Goal: Task Accomplishment & Management: Complete application form

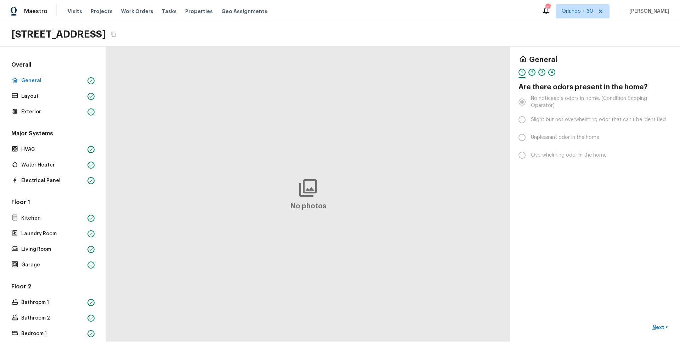
click at [531, 74] on div "2" at bounding box center [531, 72] width 7 height 7
click at [542, 75] on div "3" at bounding box center [541, 72] width 7 height 7
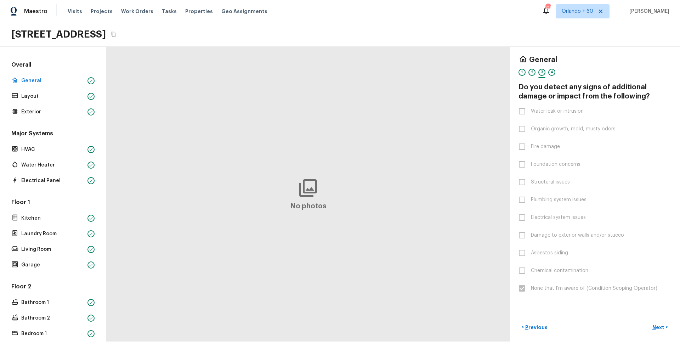
click at [673, 96] on div "General 1 2 3 4 Do you detect any signs of additional damage or impact from the…" at bounding box center [595, 194] width 170 height 295
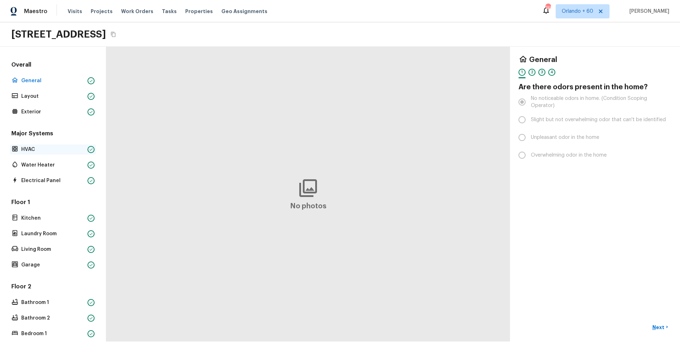
click at [64, 153] on div "HVAC" at bounding box center [53, 150] width 86 height 10
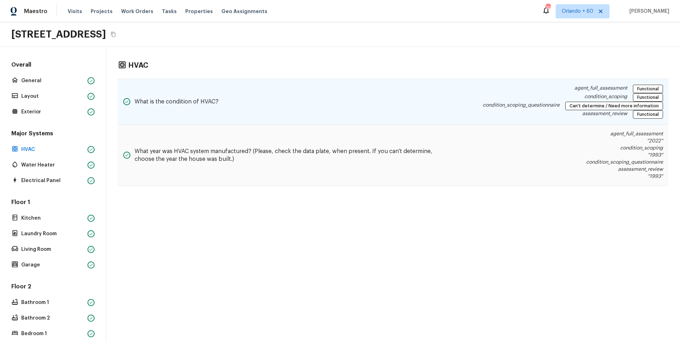
click at [211, 100] on h5 "What is the condition of HVAC?" at bounding box center [177, 102] width 84 height 8
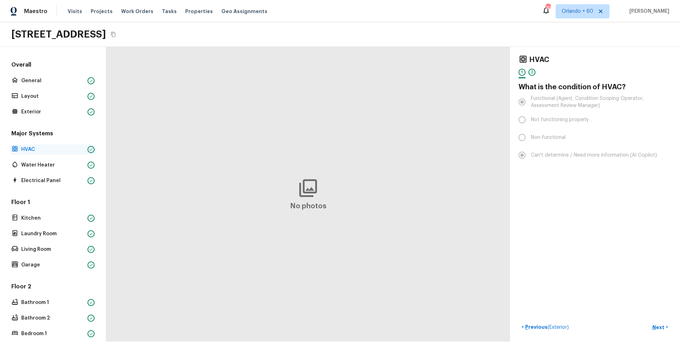
click at [67, 149] on p "HVAC" at bounding box center [52, 149] width 63 height 7
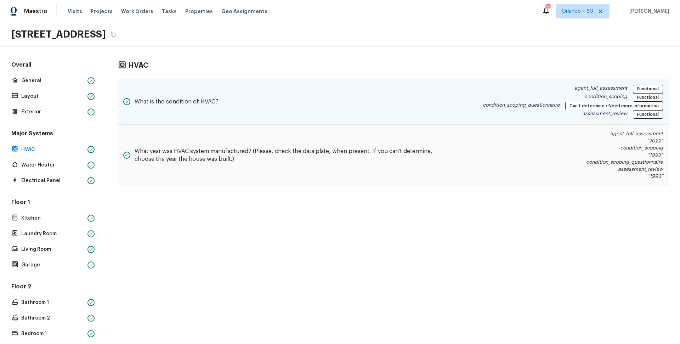
click at [158, 105] on h5 "What is the condition of HVAC?" at bounding box center [177, 102] width 84 height 8
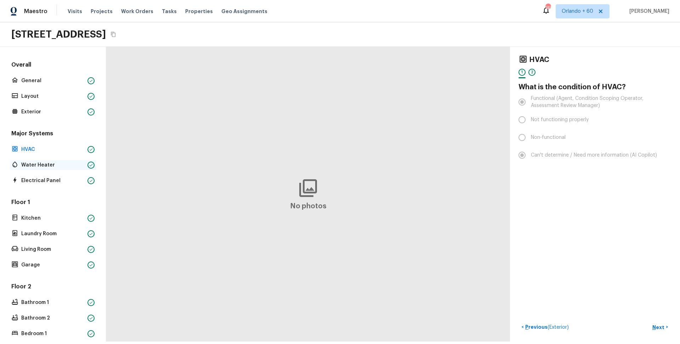
click at [64, 161] on div "Water Heater" at bounding box center [53, 165] width 86 height 10
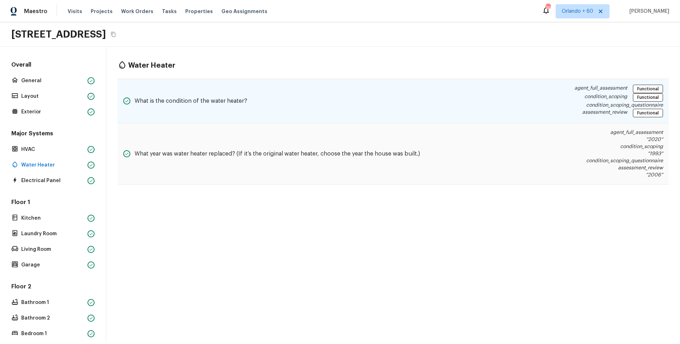
click at [189, 110] on div "What is the condition of the water heater?" at bounding box center [185, 101] width 124 height 33
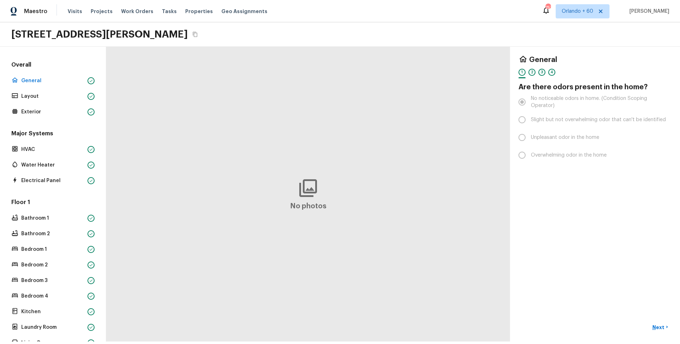
scroll to position [36, 0]
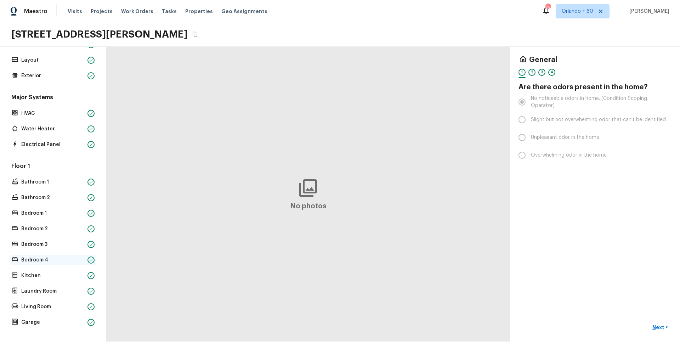
click at [54, 260] on p "Bedroom 4" at bounding box center [52, 259] width 63 height 7
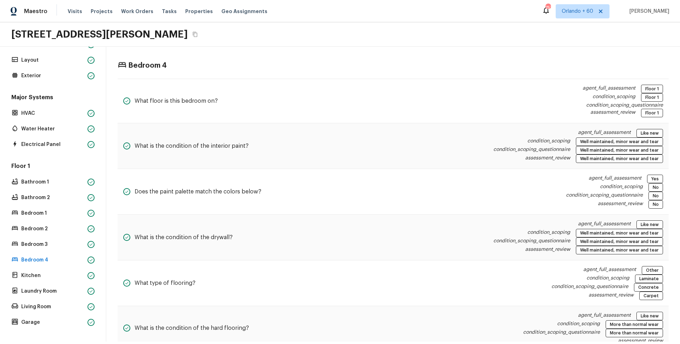
scroll to position [0, 0]
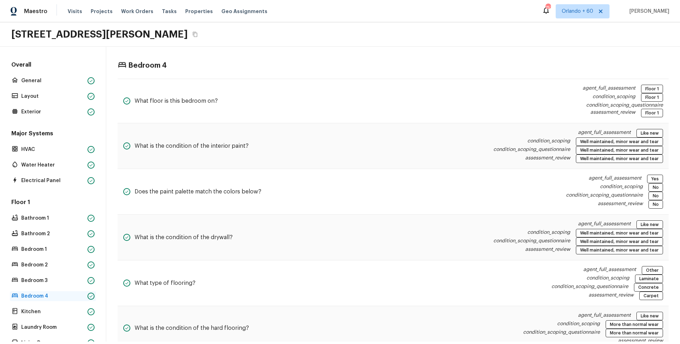
click at [62, 294] on p "Bedroom 4" at bounding box center [52, 296] width 63 height 7
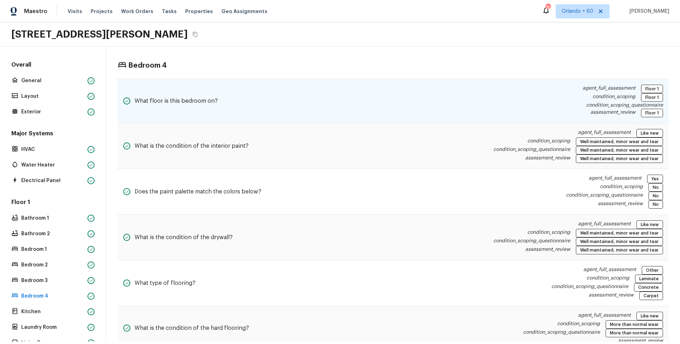
click at [211, 100] on h5 "What floor is this bedroom on?" at bounding box center [176, 101] width 83 height 8
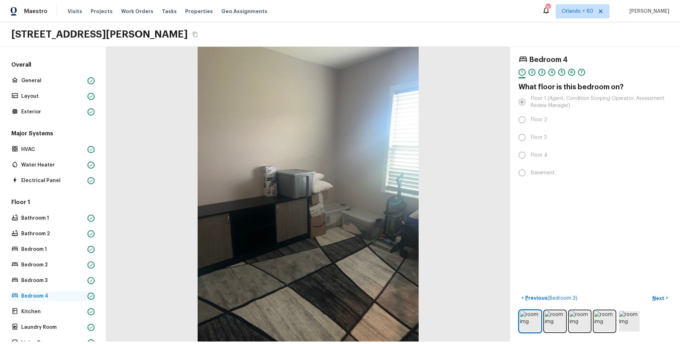
click at [75, 294] on p "Bedroom 4" at bounding box center [52, 296] width 63 height 7
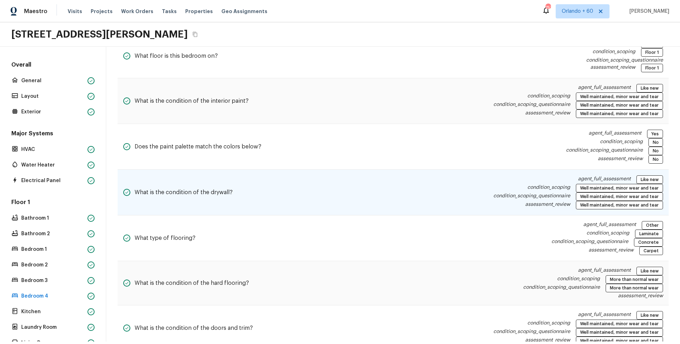
scroll to position [69, 0]
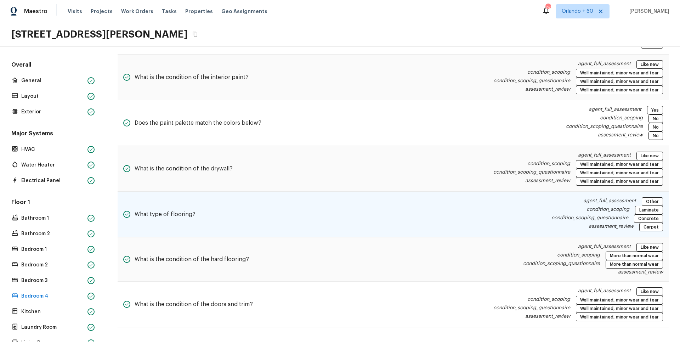
click at [446, 221] on div "What type of flooring? agent_full_assessment Other condition_scoping Laminate c…" at bounding box center [393, 215] width 551 height 46
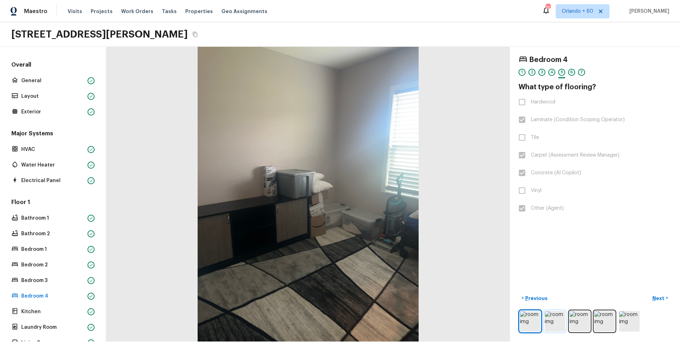
click at [555, 320] on img at bounding box center [555, 321] width 21 height 21
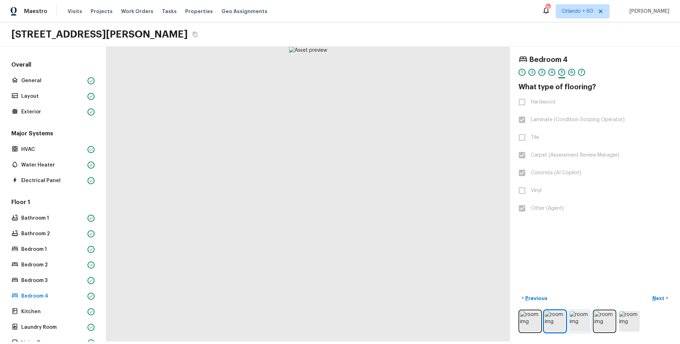
click at [571, 321] on img at bounding box center [580, 321] width 21 height 21
click at [593, 319] on div at bounding box center [595, 321] width 153 height 23
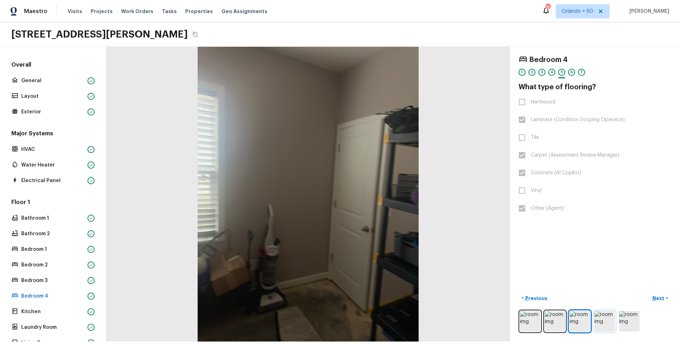
click at [601, 320] on img at bounding box center [604, 321] width 21 height 21
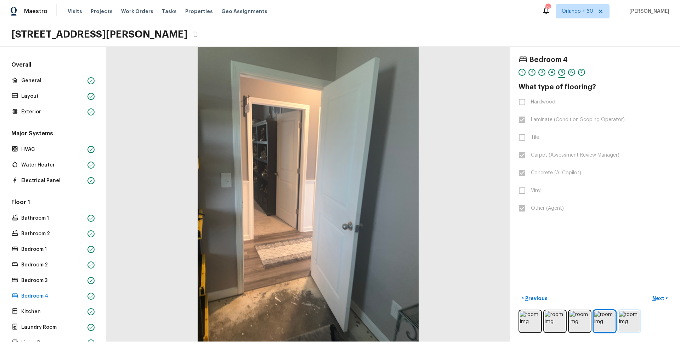
click at [621, 323] on img at bounding box center [629, 321] width 21 height 21
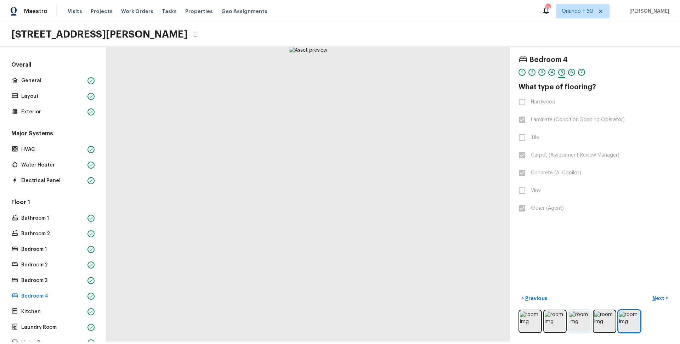
click at [588, 324] on img at bounding box center [580, 321] width 21 height 21
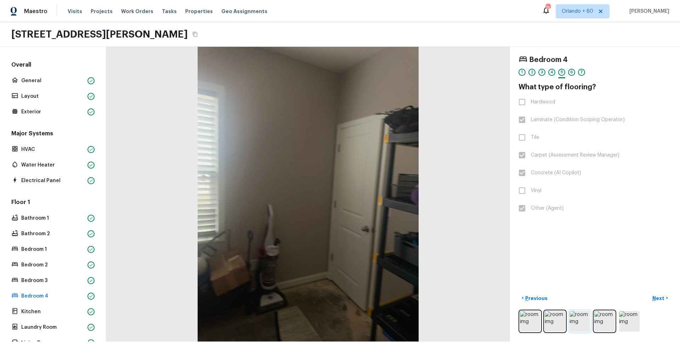
click at [572, 326] on img at bounding box center [580, 321] width 21 height 21
click at [594, 327] on img at bounding box center [604, 321] width 21 height 21
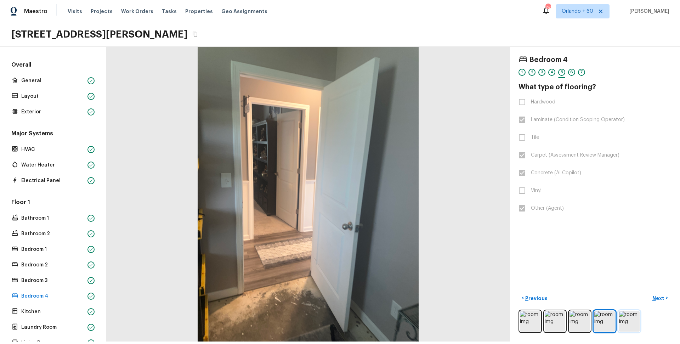
click at [621, 324] on img at bounding box center [629, 321] width 21 height 21
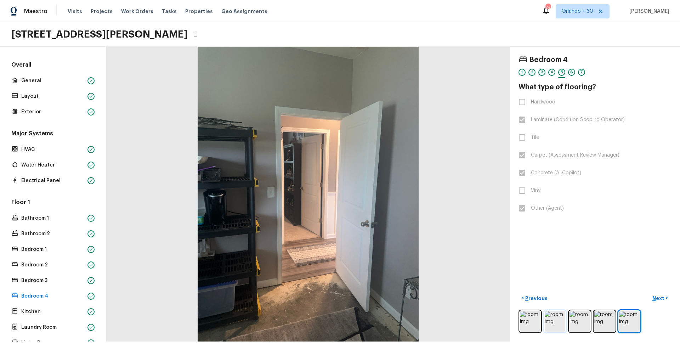
click at [563, 324] on img at bounding box center [555, 321] width 21 height 21
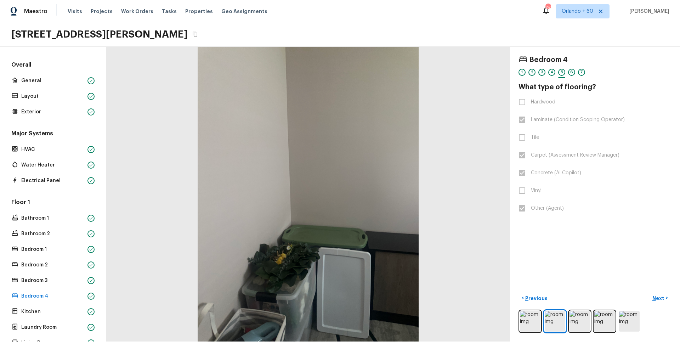
click at [544, 322] on div at bounding box center [595, 321] width 153 height 23
click at [534, 322] on img at bounding box center [530, 321] width 21 height 21
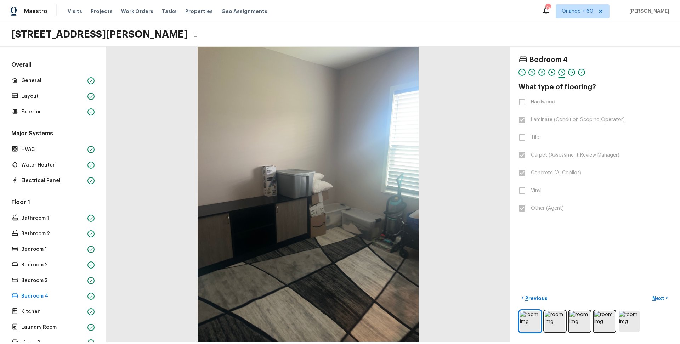
click at [569, 321] on div at bounding box center [595, 321] width 153 height 23
click at [587, 318] on img at bounding box center [580, 321] width 21 height 21
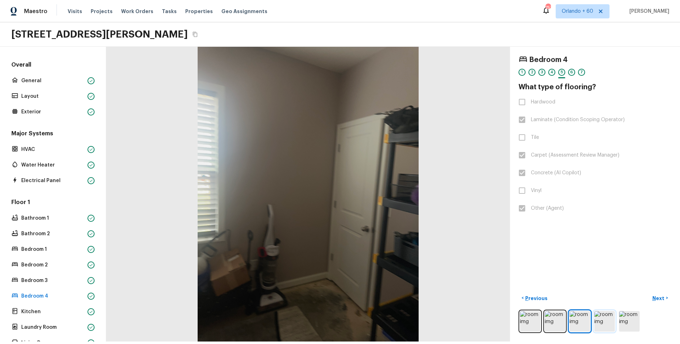
click at [601, 318] on img at bounding box center [604, 321] width 21 height 21
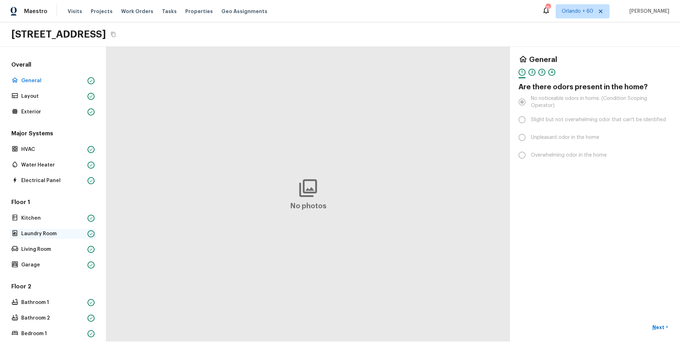
click at [63, 235] on p "Laundry Room" at bounding box center [52, 233] width 63 height 7
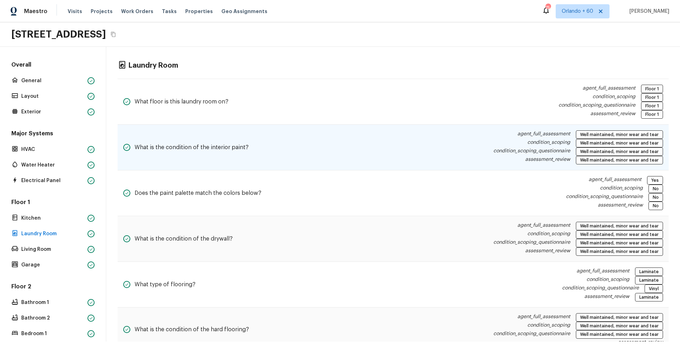
scroll to position [24, 0]
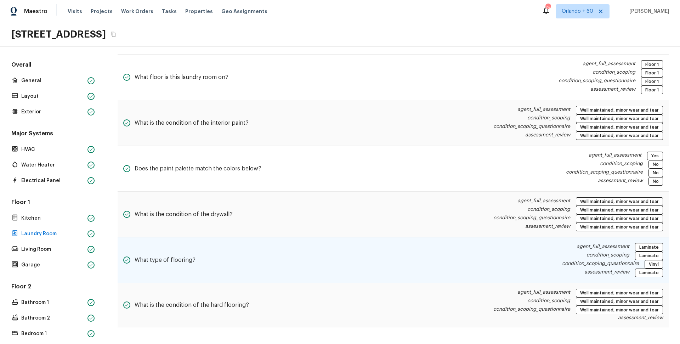
click at [402, 238] on div "What type of flooring? agent_full_assessment Laminate condition_scoping Laminat…" at bounding box center [393, 260] width 551 height 46
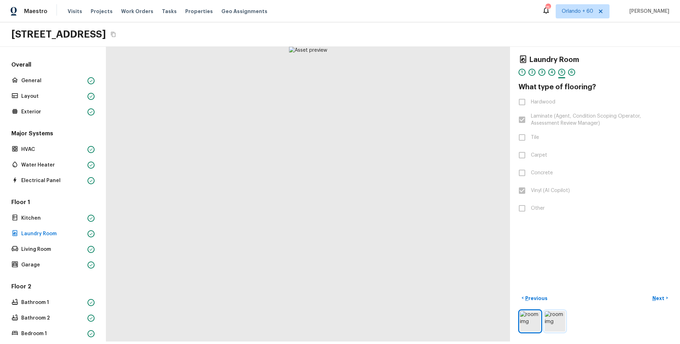
click at [554, 323] on img at bounding box center [555, 321] width 21 height 21
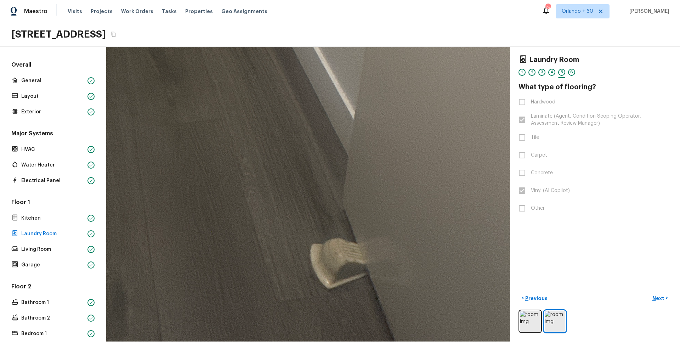
drag, startPoint x: 338, startPoint y: 266, endPoint x: 166, endPoint y: 278, distance: 171.9
drag, startPoint x: 205, startPoint y: 233, endPoint x: 311, endPoint y: 233, distance: 105.6
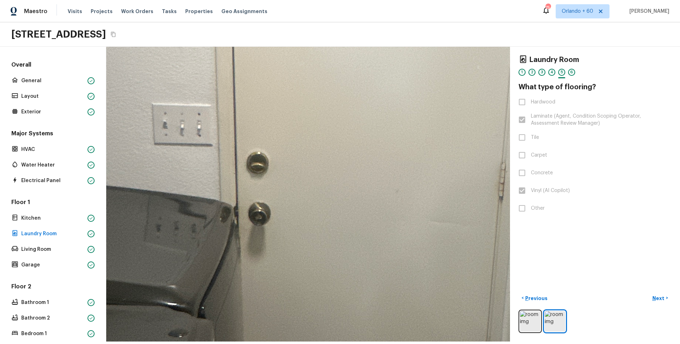
drag, startPoint x: 342, startPoint y: 241, endPoint x: 284, endPoint y: 4, distance: 244.3
click at [286, 11] on div "Maestro Visits Projects Work Orders Tasks Properties Geo Assignments 754 Orland…" at bounding box center [340, 170] width 680 height 341
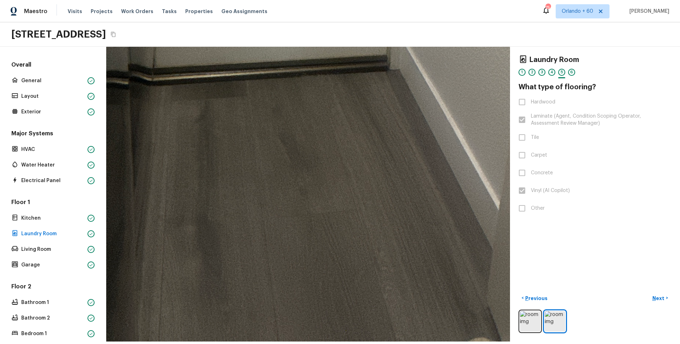
drag, startPoint x: 367, startPoint y: 155, endPoint x: 343, endPoint y: 88, distance: 71.5
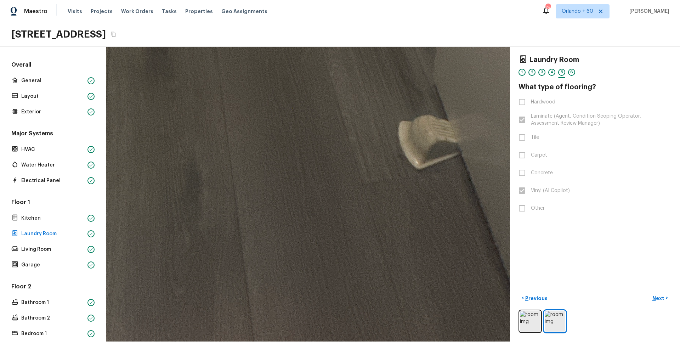
drag, startPoint x: 392, startPoint y: 212, endPoint x: 386, endPoint y: 83, distance: 129.4
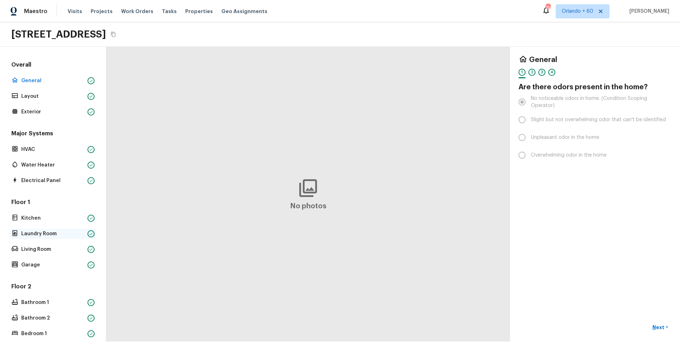
click at [62, 235] on p "Laundry Room" at bounding box center [52, 233] width 63 height 7
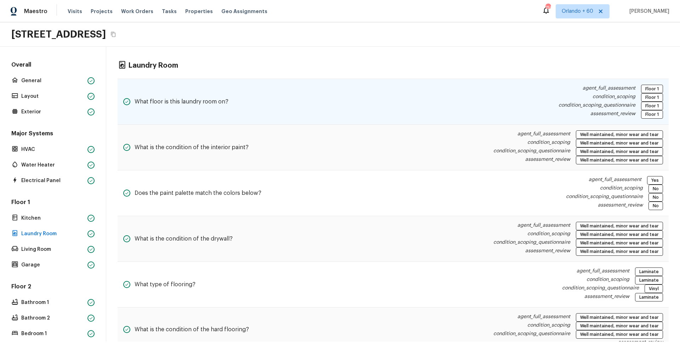
click at [225, 105] on h5 "What floor is this laundry room on?" at bounding box center [182, 102] width 94 height 8
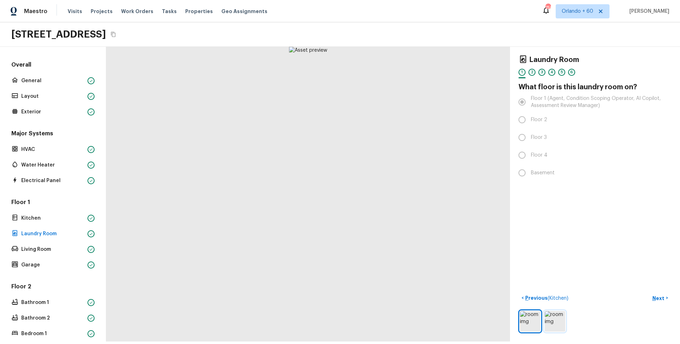
click at [565, 317] on img at bounding box center [555, 321] width 21 height 21
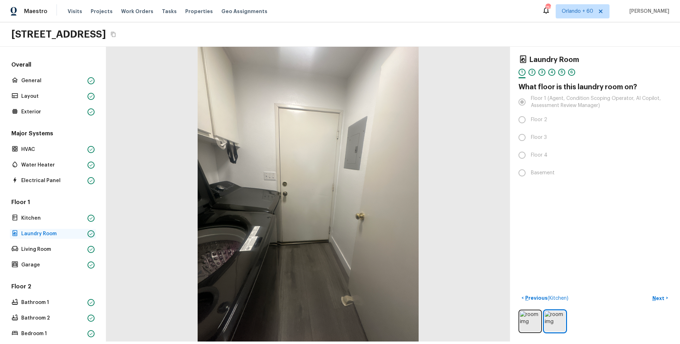
click at [62, 236] on p "Laundry Room" at bounding box center [52, 233] width 63 height 7
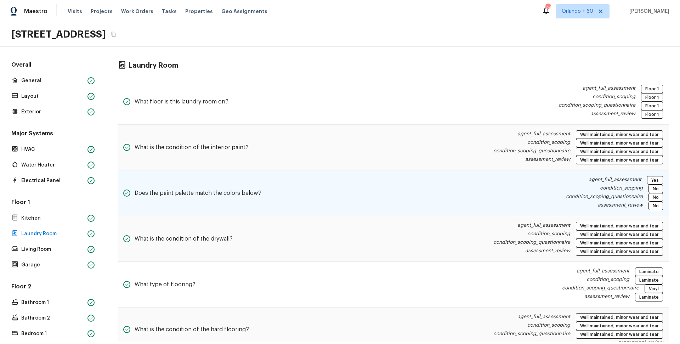
scroll to position [24, 0]
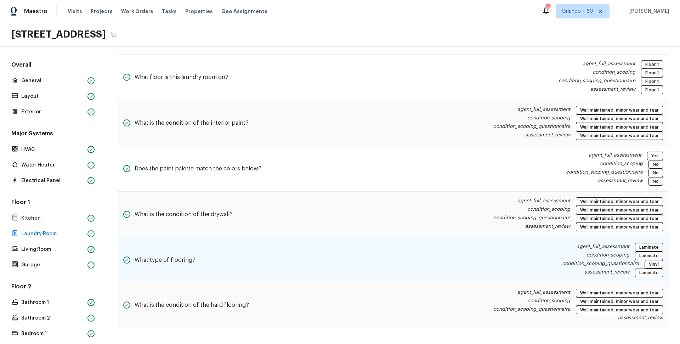
click at [496, 267] on div "What type of flooring? agent_full_assessment Laminate condition_scoping Laminat…" at bounding box center [393, 260] width 551 height 46
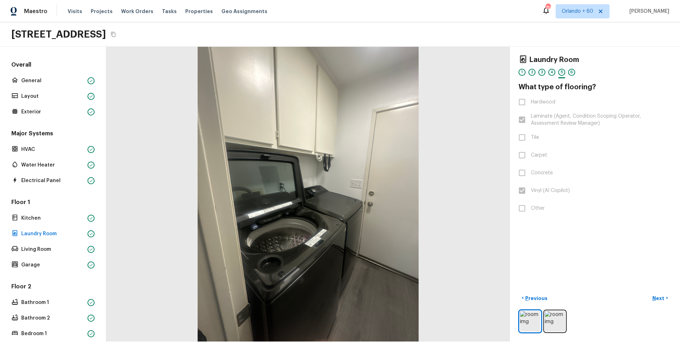
scroll to position [0, 0]
